Goal: Information Seeking & Learning: Find specific fact

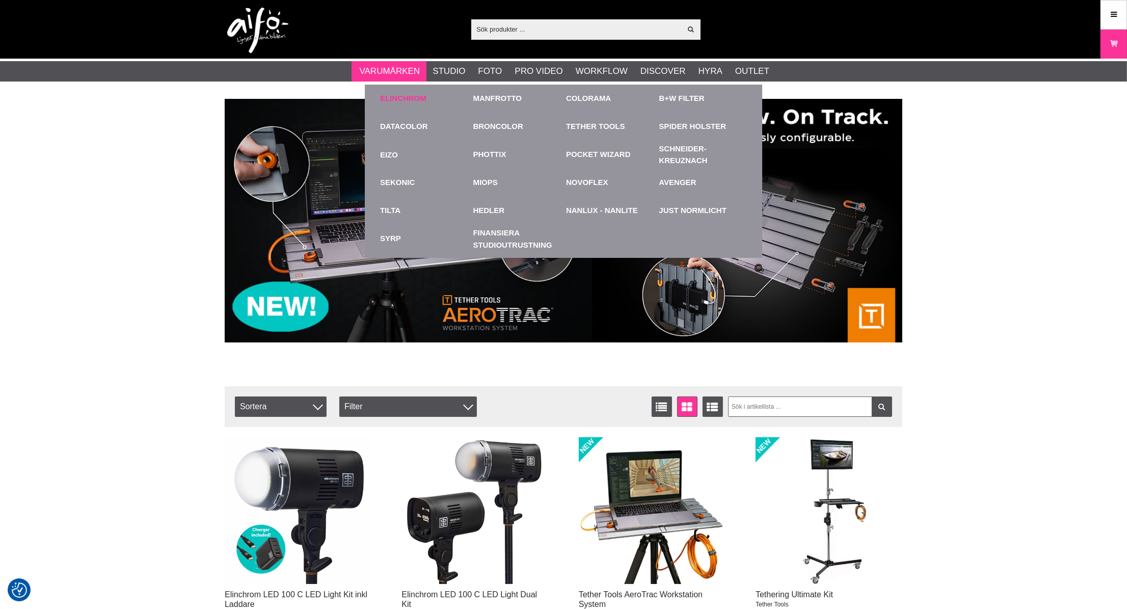
click at [390, 100] on link "Elinchrom" at bounding box center [403, 99] width 46 height 12
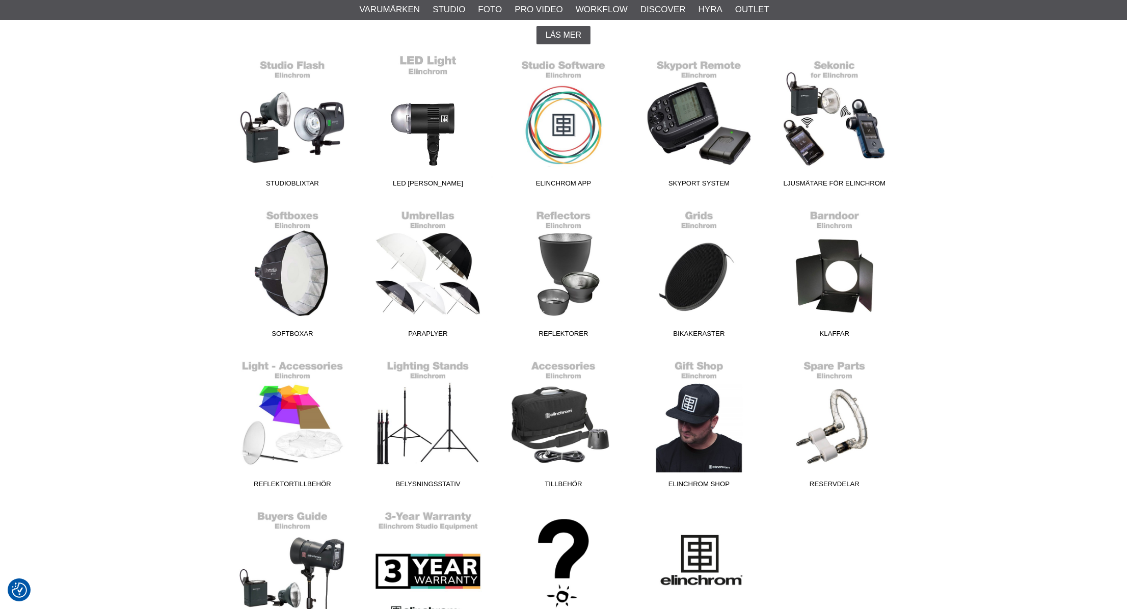
scroll to position [283, 0]
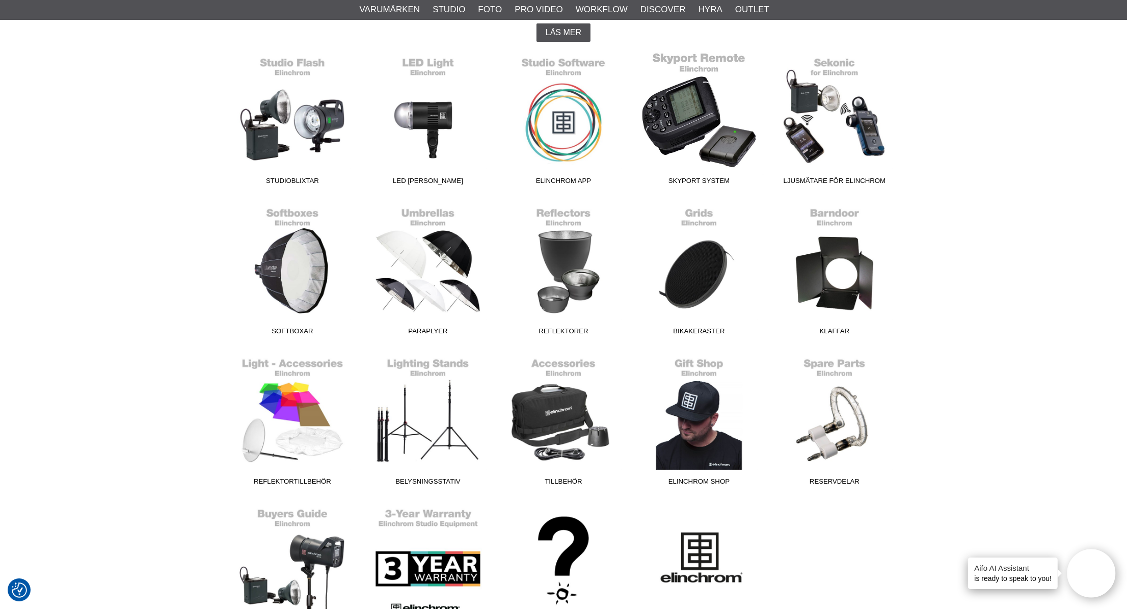
click at [706, 131] on link "Skyport System" at bounding box center [699, 121] width 136 height 138
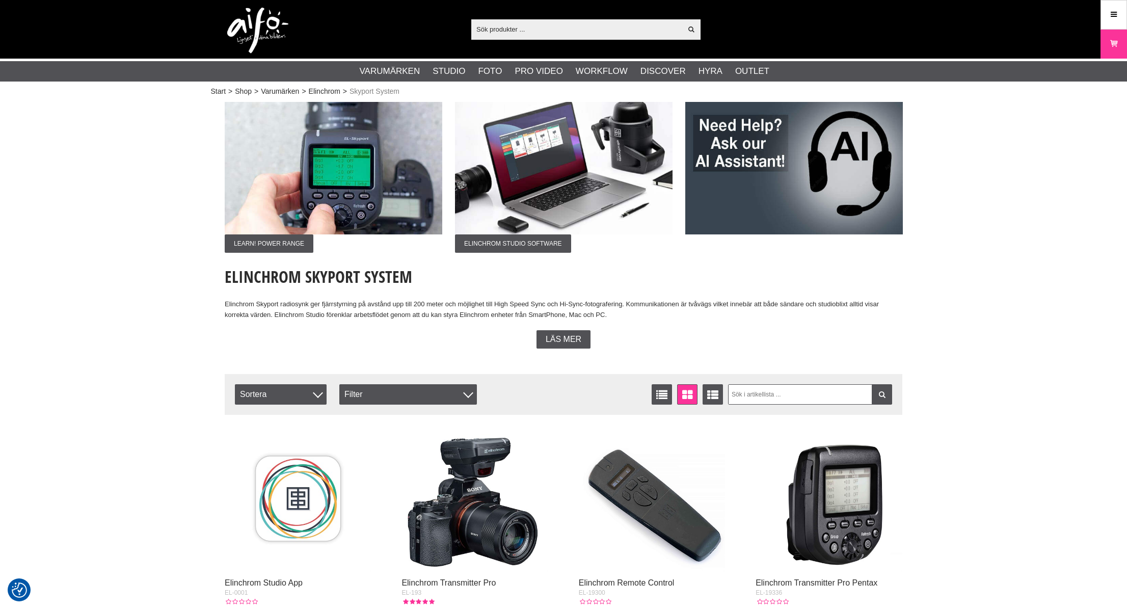
checkbox input "true"
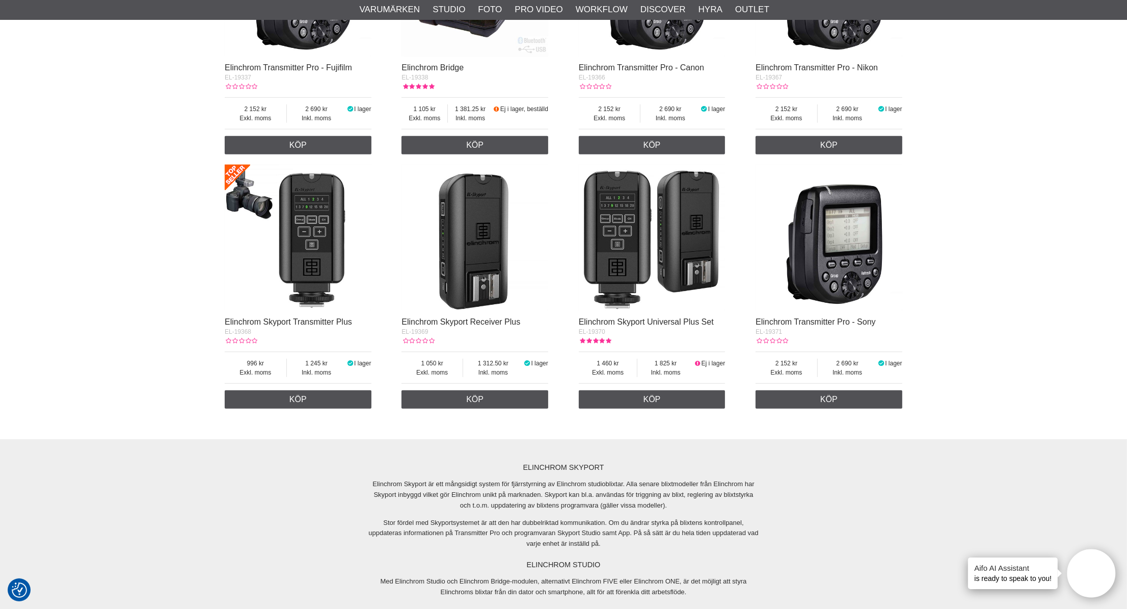
scroll to position [792, 0]
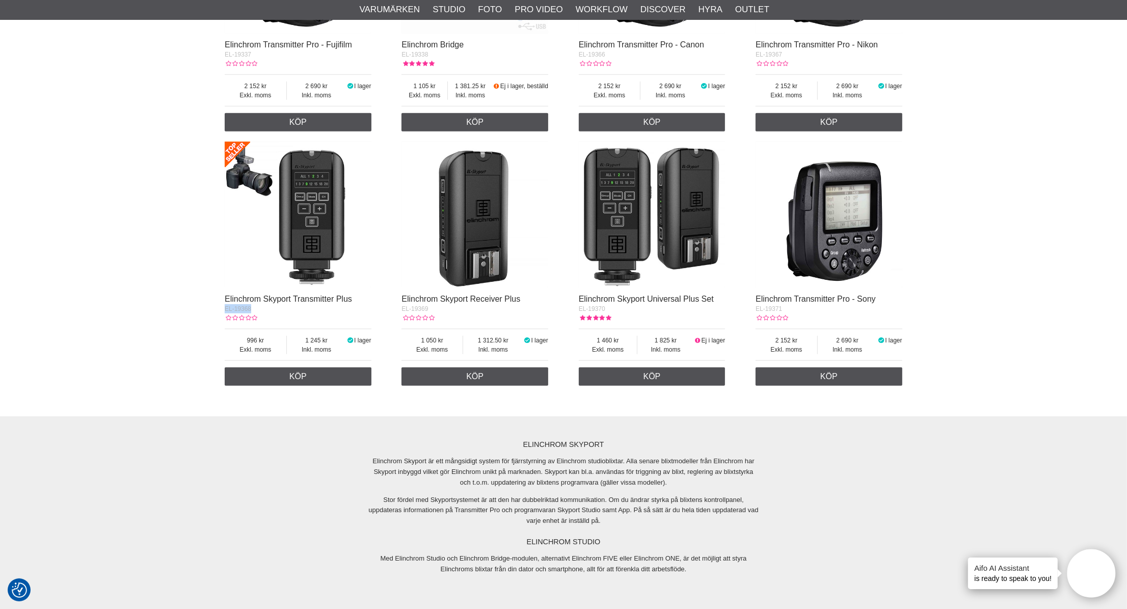
drag, startPoint x: 252, startPoint y: 307, endPoint x: 211, endPoint y: 306, distance: 40.8
copy span "EL-19368"
drag, startPoint x: 430, startPoint y: 309, endPoint x: 400, endPoint y: 307, distance: 30.1
click at [400, 307] on div "Elinchrom Studio App EL-0001 Exkl. moms 1 Inkl. moms 1.25 I lager Visa Elinchro…" at bounding box center [564, 8] width 678 height 763
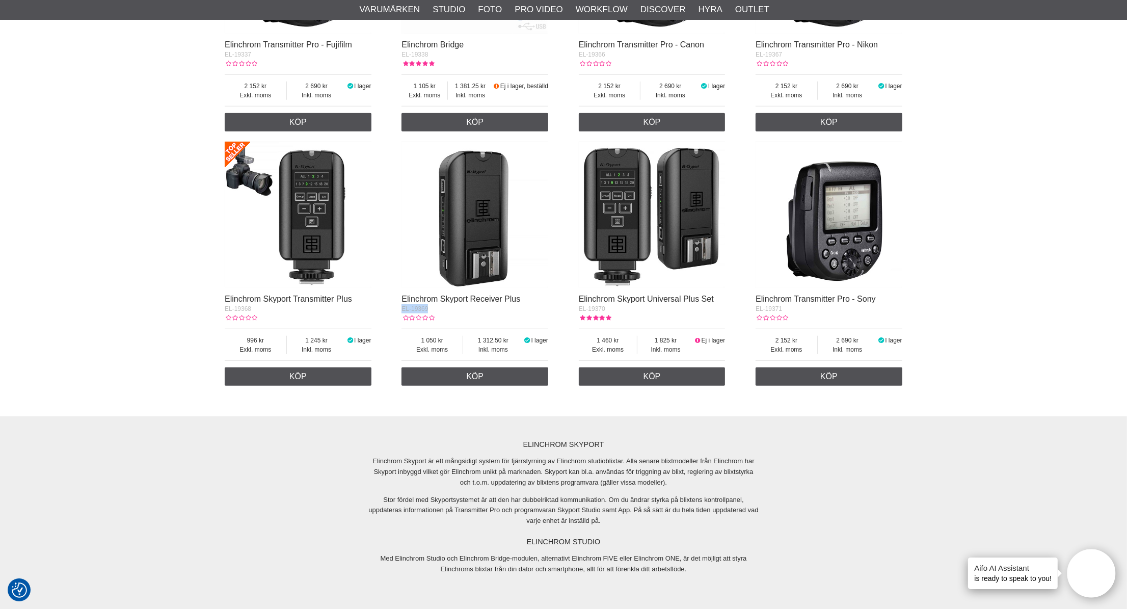
copy span "EL-19369"
drag, startPoint x: 721, startPoint y: 298, endPoint x: 568, endPoint y: 300, distance: 153.4
click at [568, 300] on div "Elinchrom Studio App EL-0001 Exkl. moms 1 Inkl. moms 1.25 I lager Visa Elinchro…" at bounding box center [564, 8] width 678 height 763
copy link "Elinchrom Skyport Universal Plus Set"
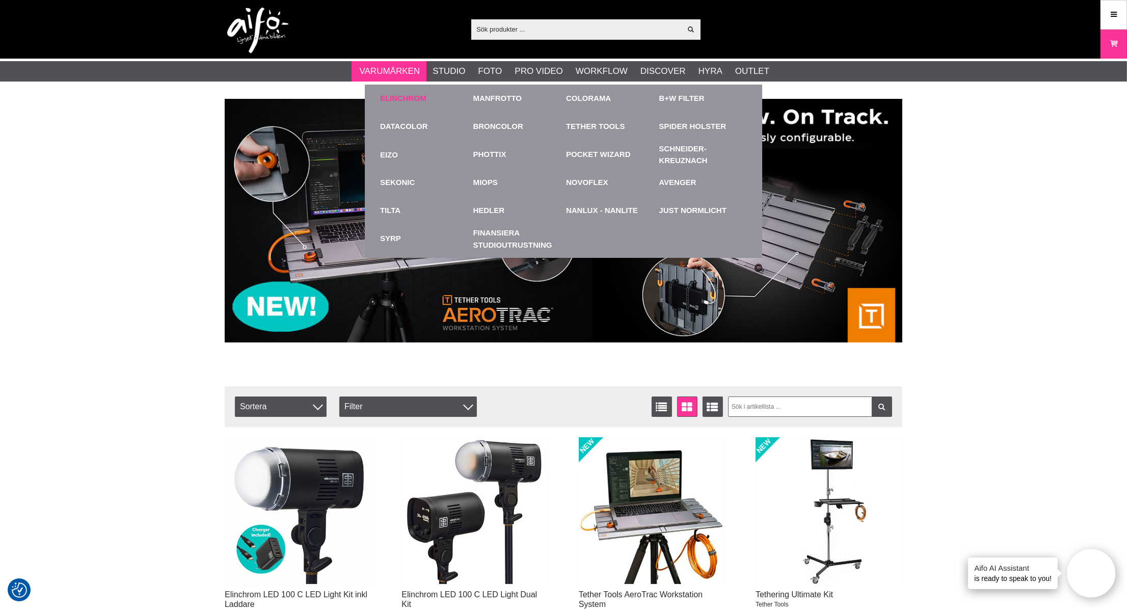
click at [393, 103] on div "Elinchrom" at bounding box center [424, 99] width 88 height 28
click at [390, 94] on link "Elinchrom" at bounding box center [403, 99] width 46 height 12
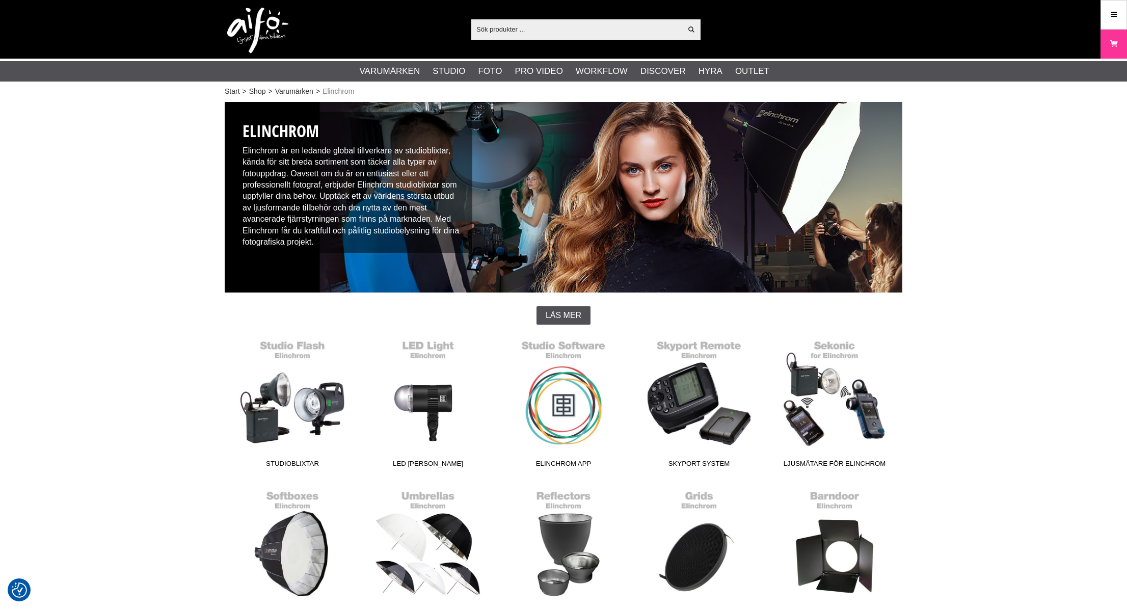
scroll to position [226, 0]
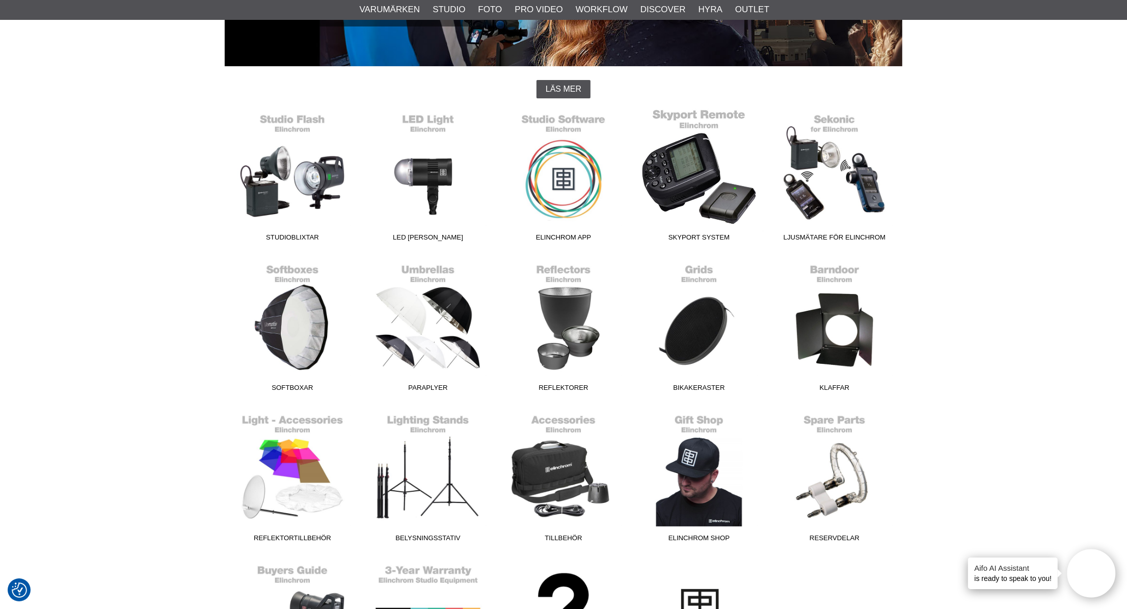
click at [706, 197] on link "Skyport System" at bounding box center [699, 178] width 136 height 138
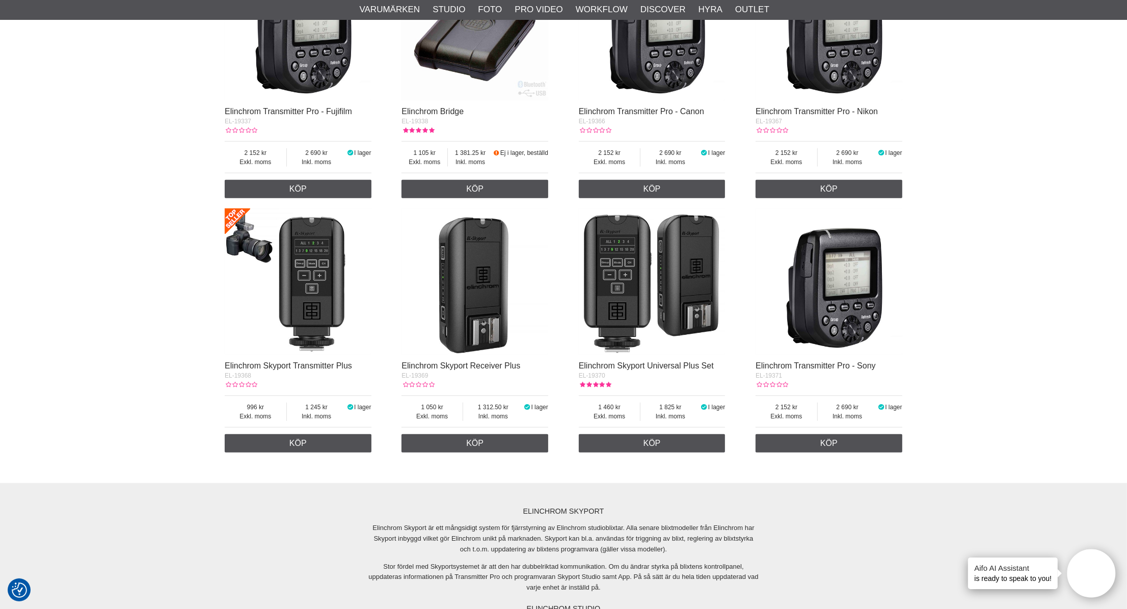
scroll to position [736, 0]
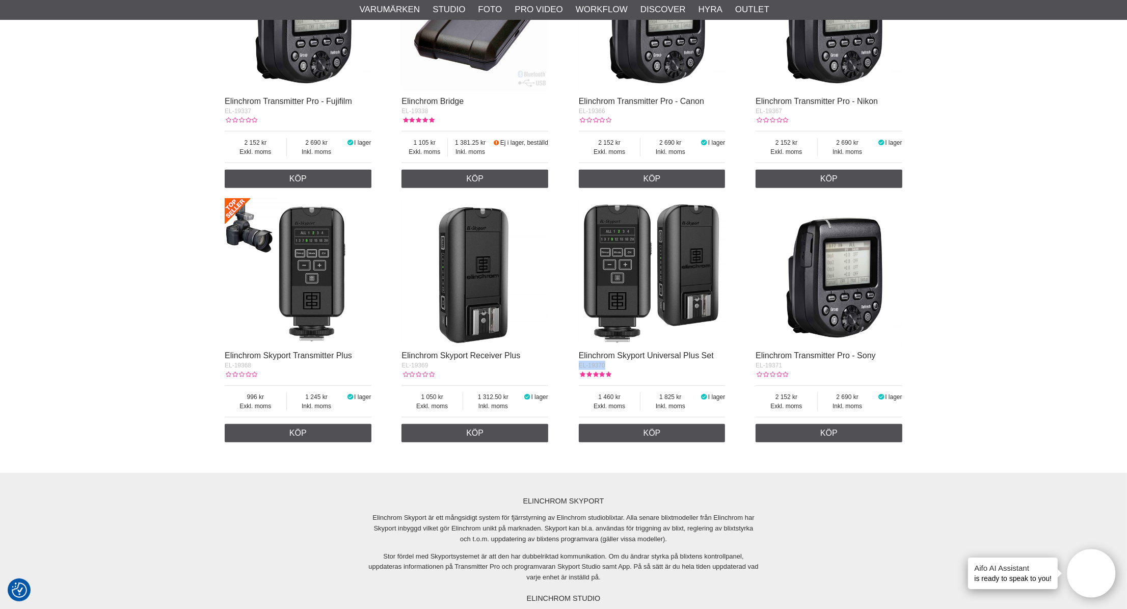
drag, startPoint x: 607, startPoint y: 365, endPoint x: 579, endPoint y: 365, distance: 27.5
click at [579, 365] on div "EL-19370" at bounding box center [652, 365] width 147 height 9
copy span "EL-19370"
click at [641, 269] on img at bounding box center [652, 271] width 147 height 147
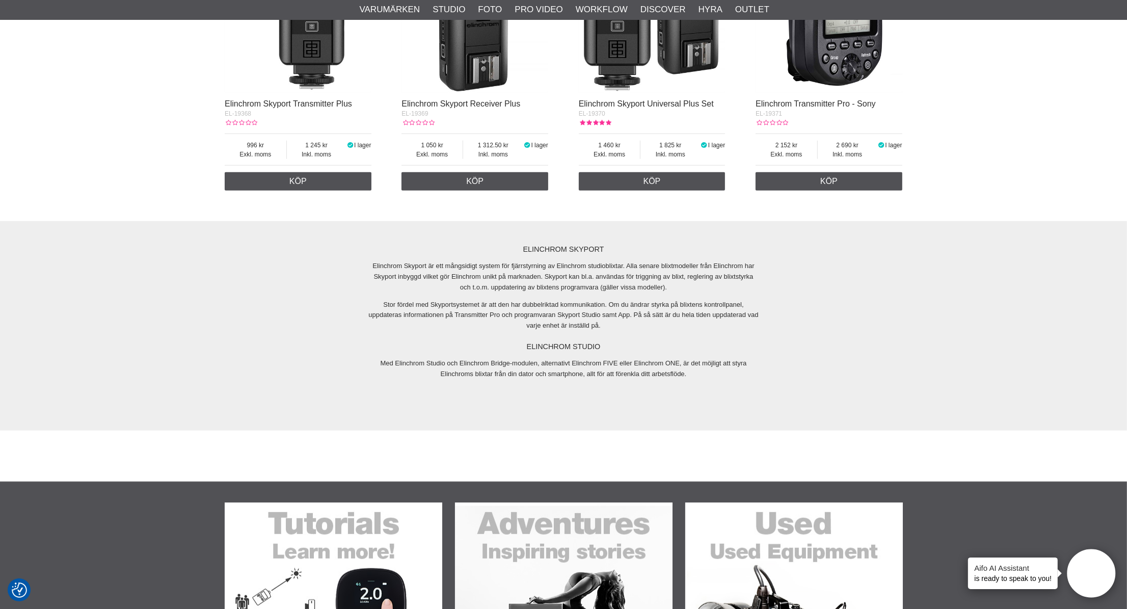
scroll to position [1019, 0]
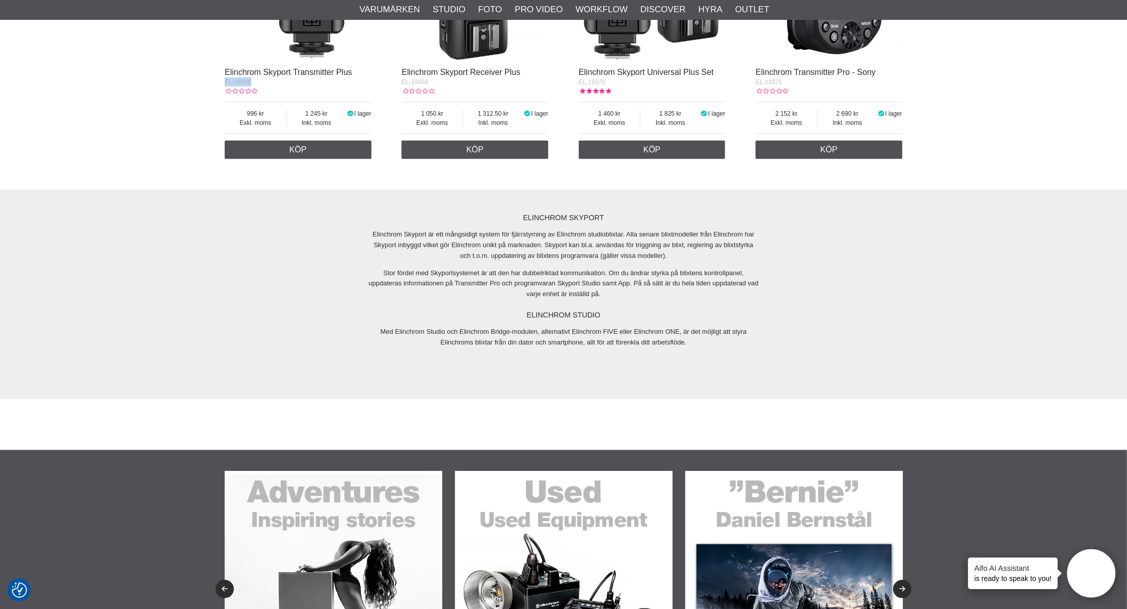
drag, startPoint x: 255, startPoint y: 82, endPoint x: 223, endPoint y: 84, distance: 31.7
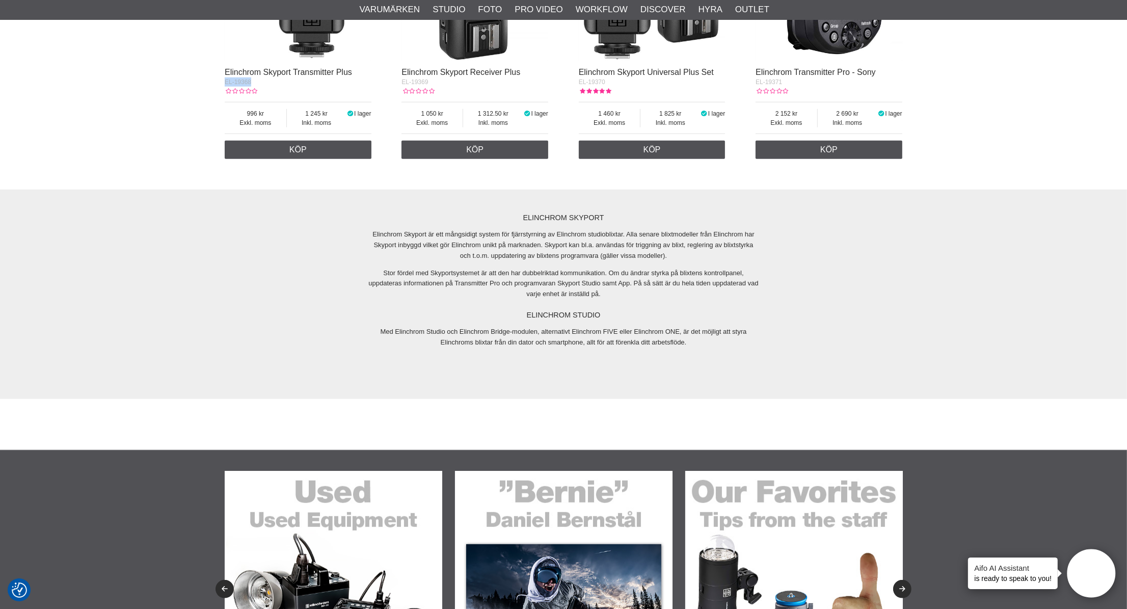
copy span "EL-19368"
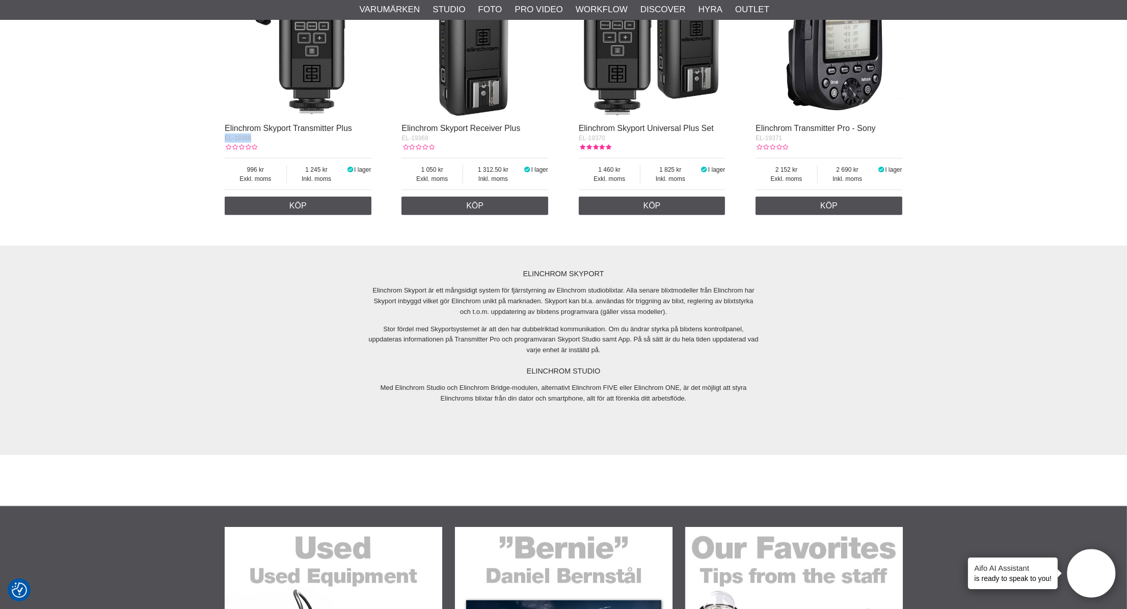
scroll to position [962, 0]
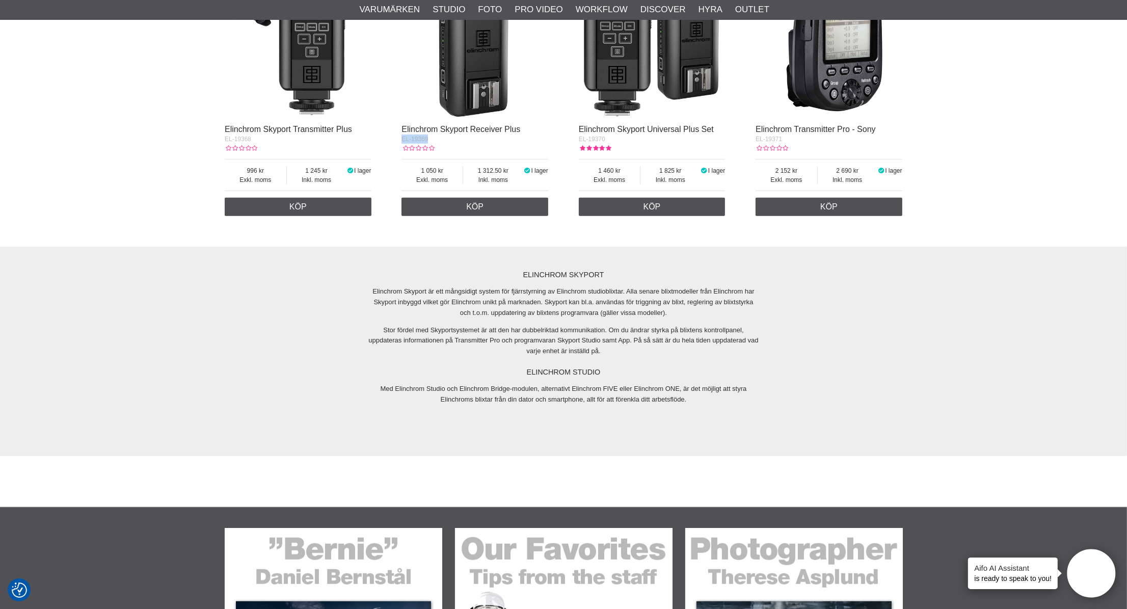
drag, startPoint x: 424, startPoint y: 139, endPoint x: 402, endPoint y: 137, distance: 22.0
click at [402, 137] on div "EL-19369" at bounding box center [475, 139] width 147 height 9
copy span "EL-19369"
